Goal: Find specific page/section: Find specific page/section

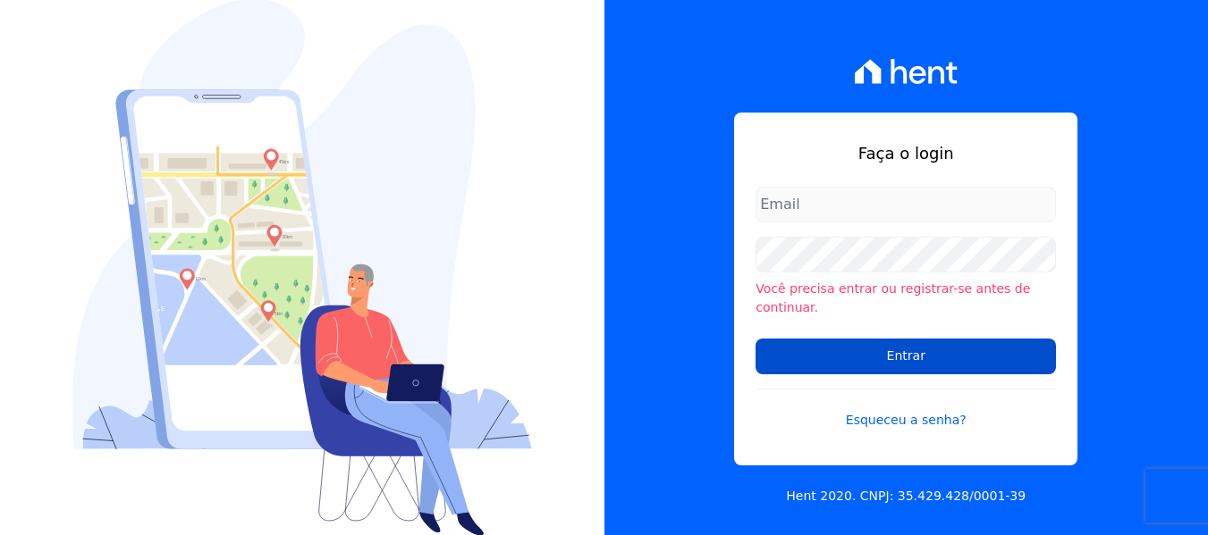
type input "[PERSON_NAME][EMAIL_ADDRESS][DOMAIN_NAME]"
click at [865, 357] on input "Entrar" at bounding box center [905, 357] width 300 height 36
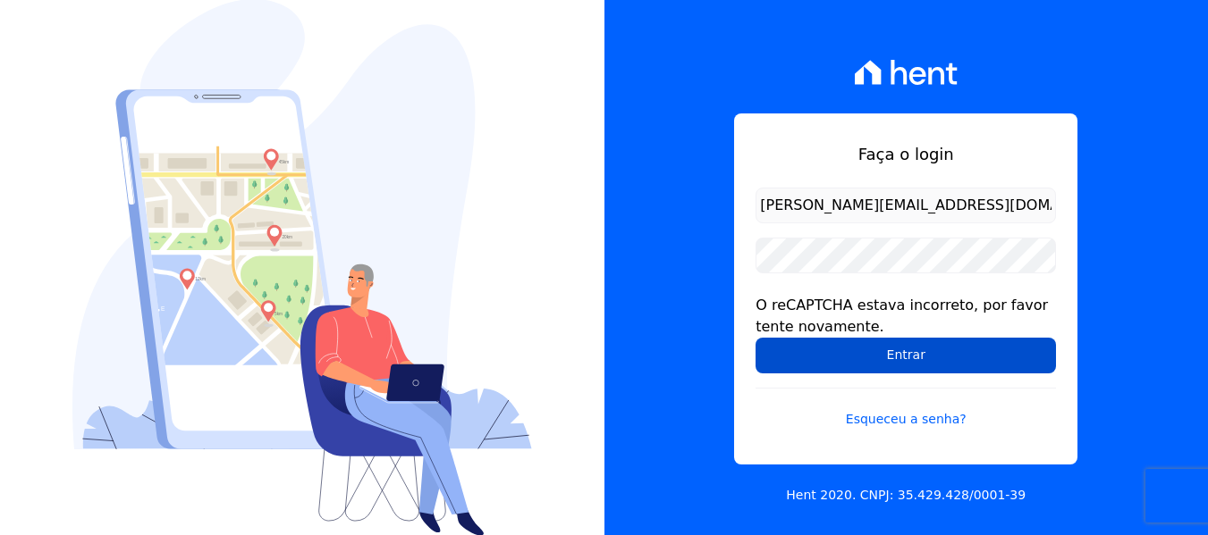
click at [866, 358] on input "Entrar" at bounding box center [905, 356] width 300 height 36
click at [867, 351] on input "Entrar" at bounding box center [905, 356] width 300 height 36
click at [867, 350] on input "Entrar" at bounding box center [905, 356] width 300 height 36
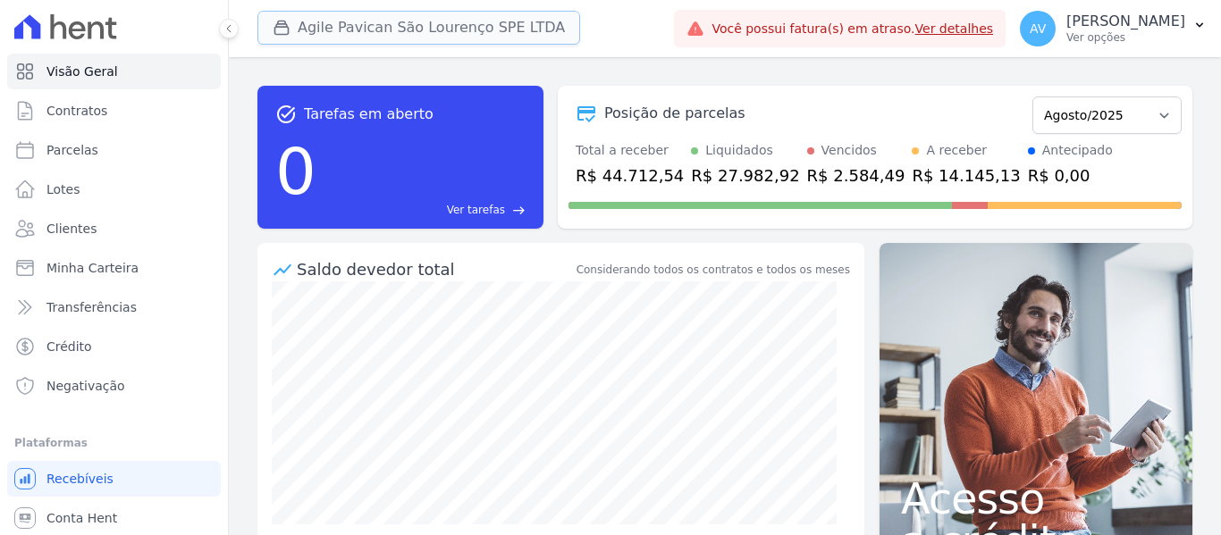
click at [384, 33] on button "Agile Pavican São Lourenço SPE LTDA" at bounding box center [418, 28] width 323 height 34
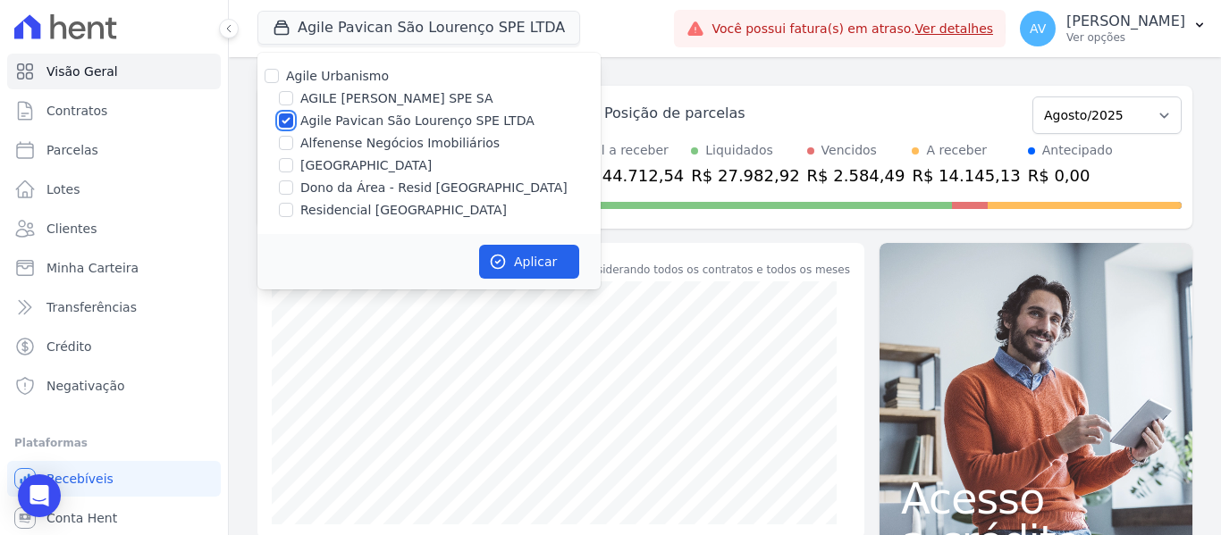
click at [287, 120] on input "Agile Pavican São Lourenço SPE LTDA" at bounding box center [286, 121] width 14 height 14
checkbox input "false"
click at [283, 183] on input "Dono da Área - Resid Jardim Dummont" at bounding box center [286, 188] width 14 height 14
checkbox input "true"
click at [286, 216] on input "Residencial Jardim Dummont" at bounding box center [286, 210] width 14 height 14
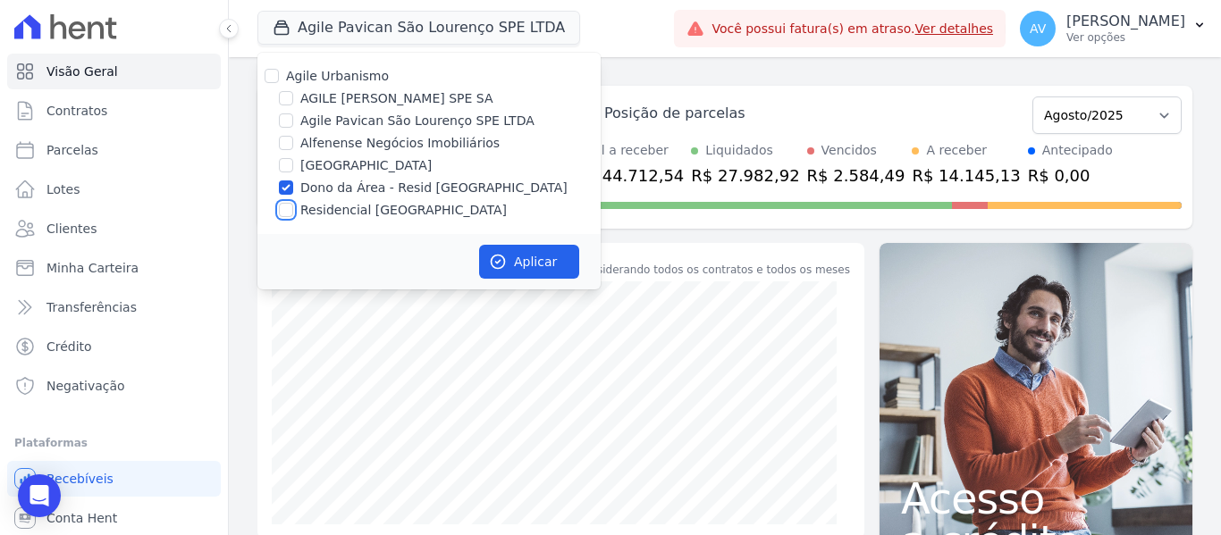
checkbox input "true"
click at [503, 261] on icon "button" at bounding box center [498, 262] width 18 height 18
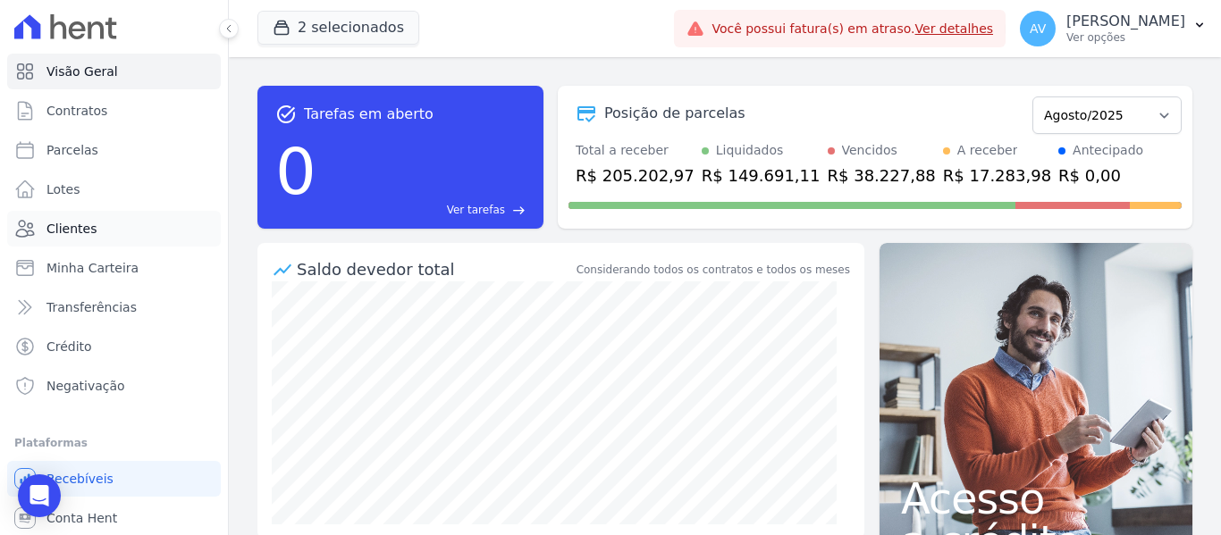
click at [130, 221] on link "Clientes" at bounding box center [114, 229] width 214 height 36
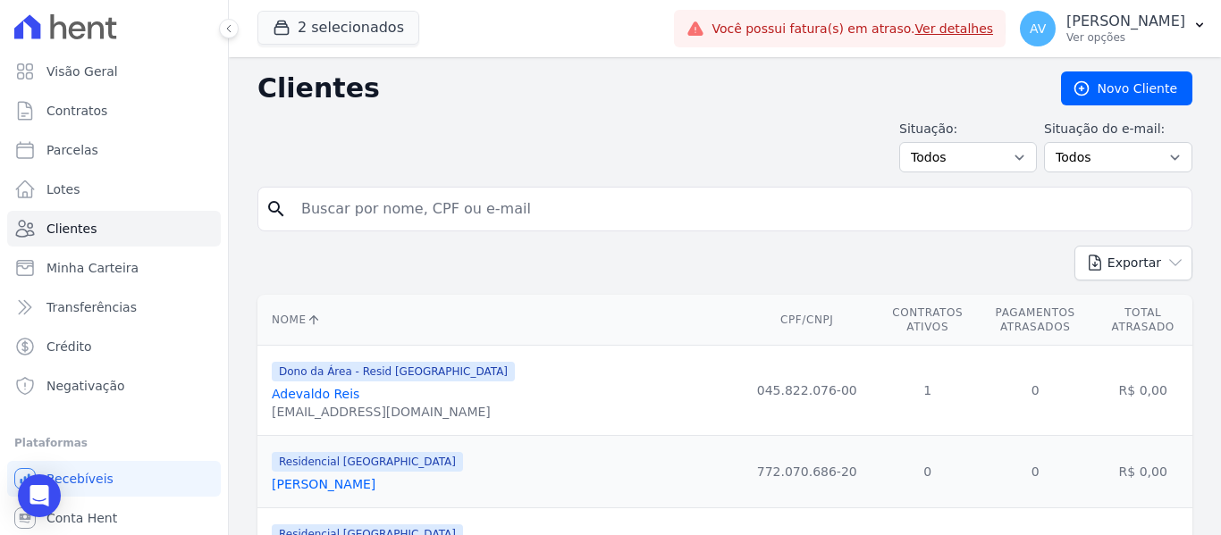
click at [349, 203] on input "search" at bounding box center [737, 209] width 894 height 36
type input "charles"
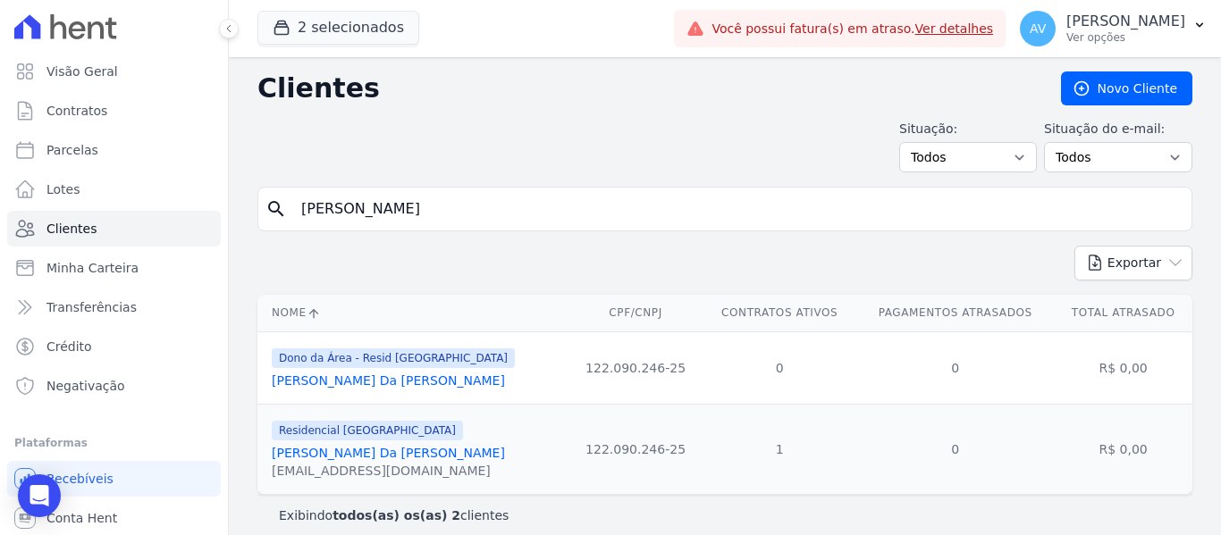
click at [383, 452] on link "Charles Aguiar Da Cruz Pereira" at bounding box center [388, 453] width 233 height 14
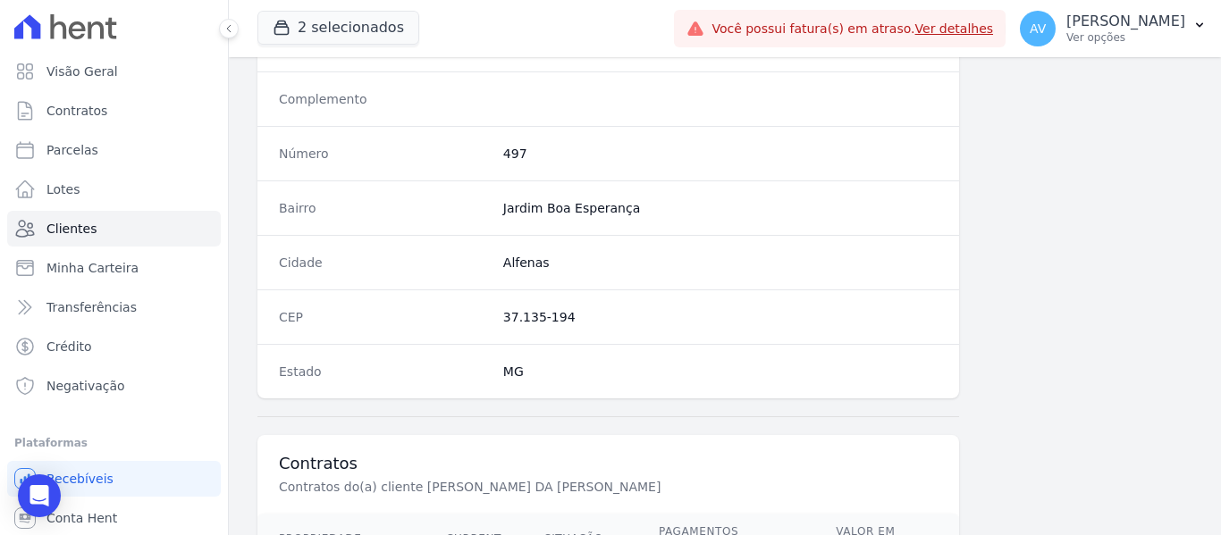
scroll to position [1137, 0]
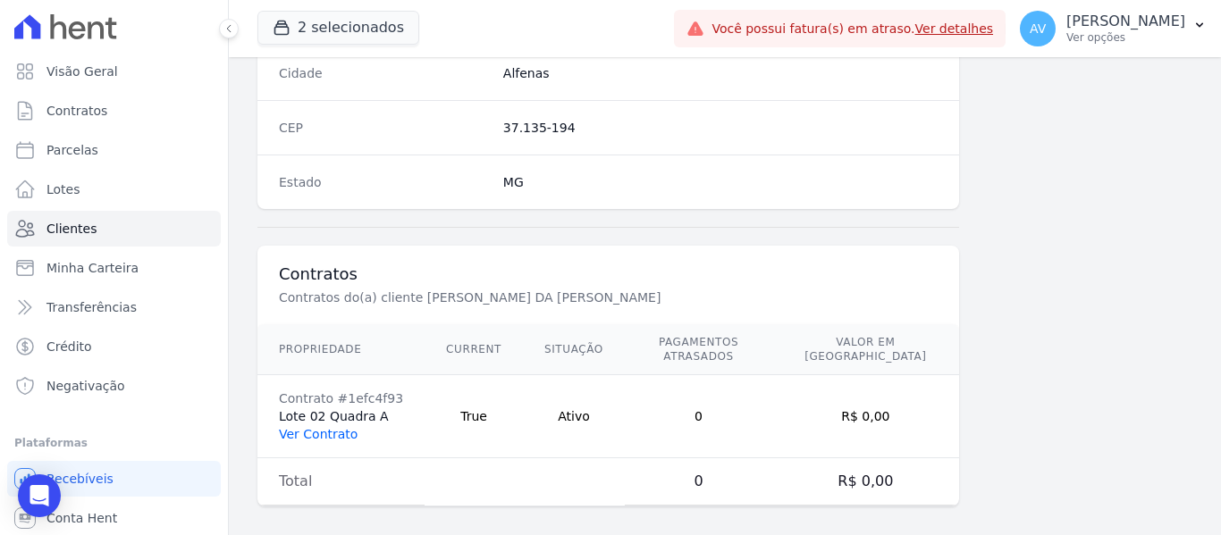
click at [304, 427] on link "Ver Contrato" at bounding box center [318, 434] width 79 height 14
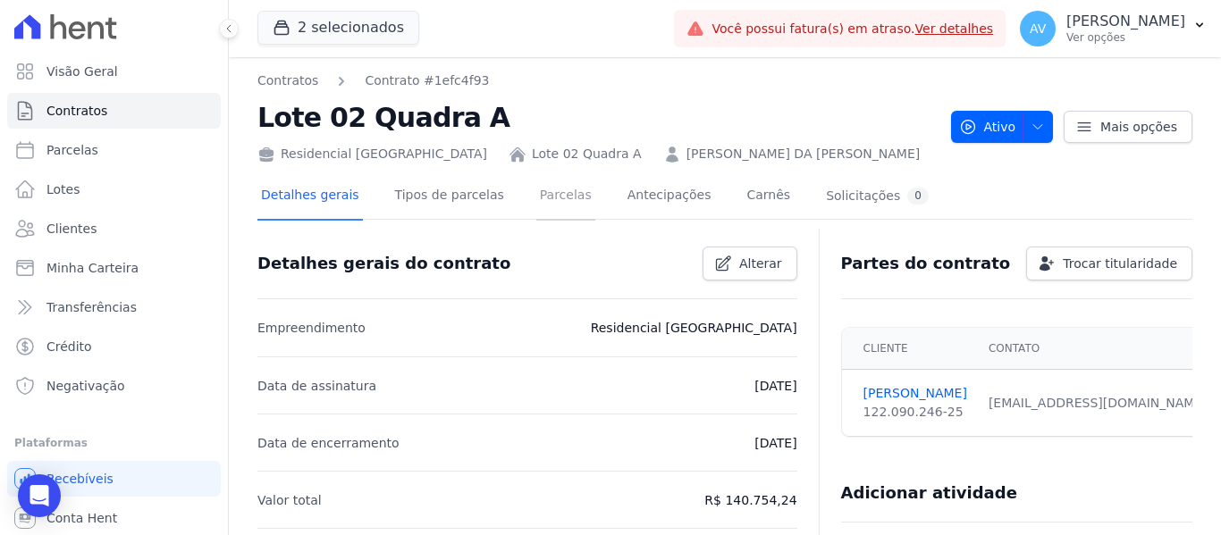
click at [549, 206] on link "Parcelas" at bounding box center [565, 196] width 59 height 47
